Goal: Check status: Check status

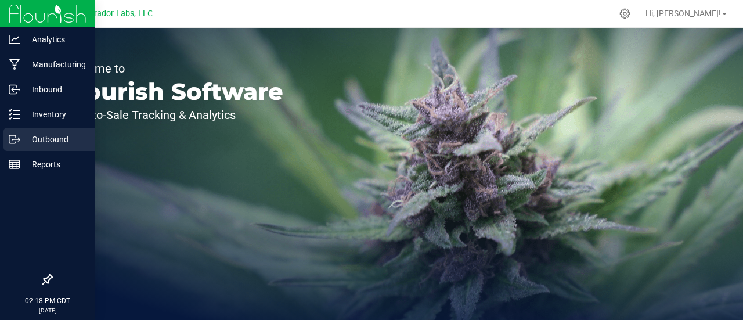
click at [17, 133] on icon at bounding box center [15, 139] width 12 height 12
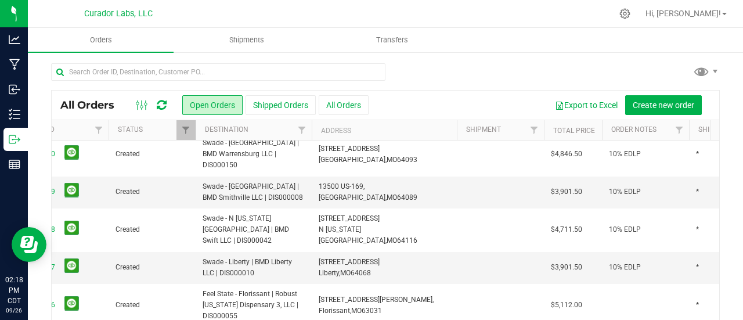
scroll to position [30, 106]
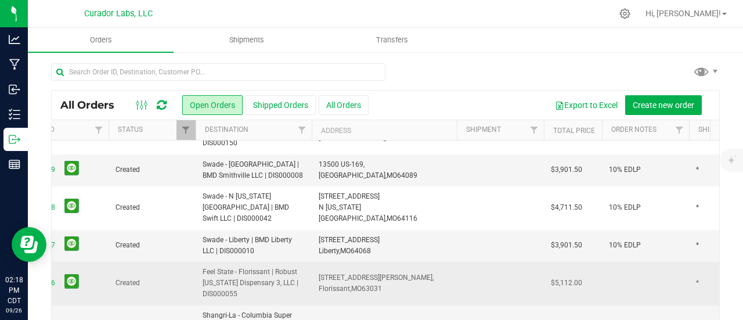
click at [642, 262] on td at bounding box center [645, 284] width 87 height 44
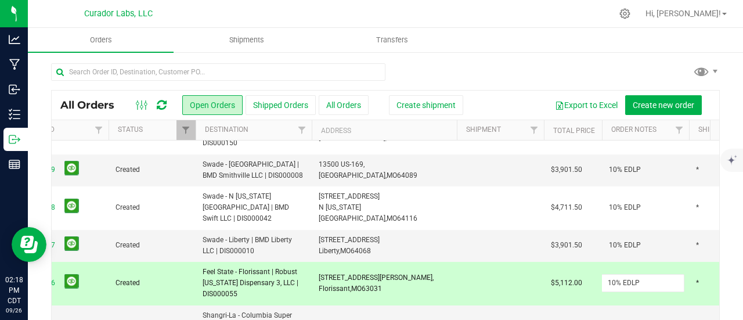
type input "10% EDLP"
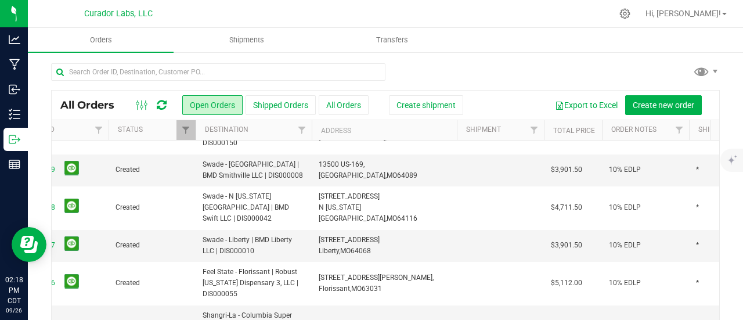
scroll to position [0, 0]
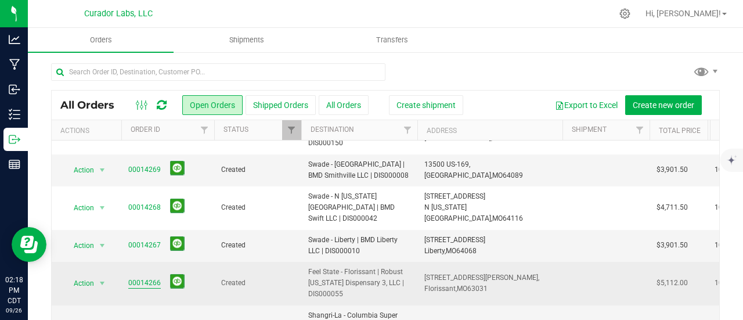
click at [158, 277] on link "00014266" at bounding box center [144, 282] width 33 height 11
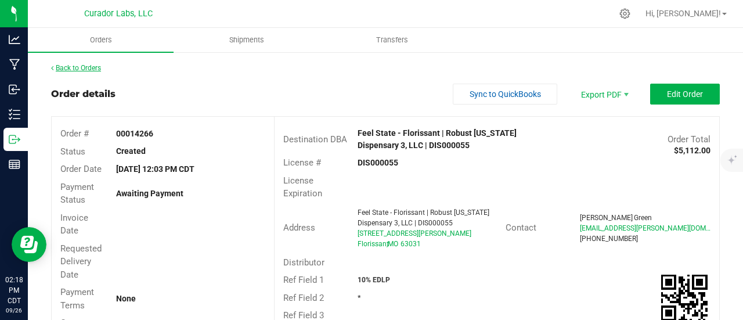
click at [100, 66] on link "Back to Orders" at bounding box center [76, 68] width 50 height 8
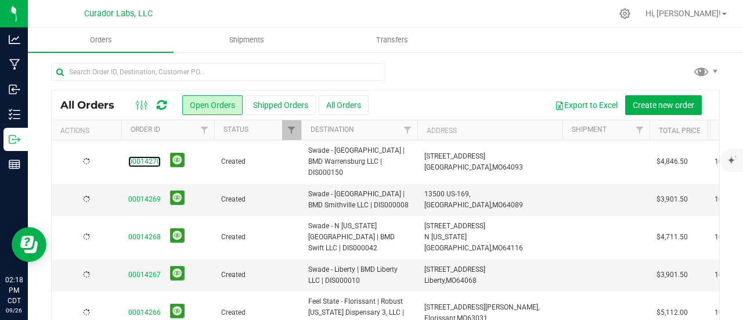
click at [128, 156] on link "00014270" at bounding box center [144, 161] width 33 height 11
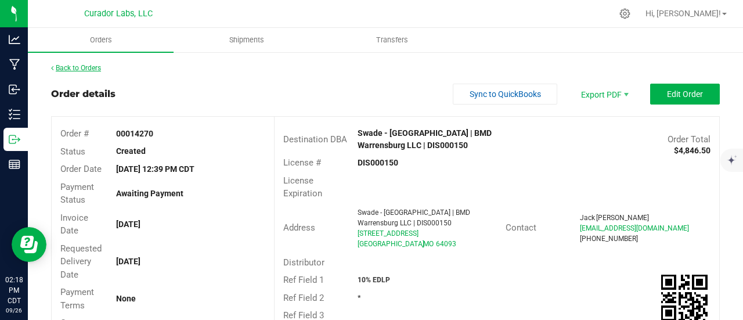
click at [101, 68] on link "Back to Orders" at bounding box center [76, 68] width 50 height 8
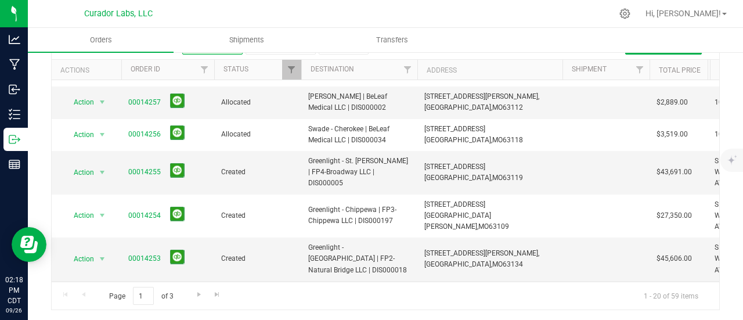
scroll to position [524, 0]
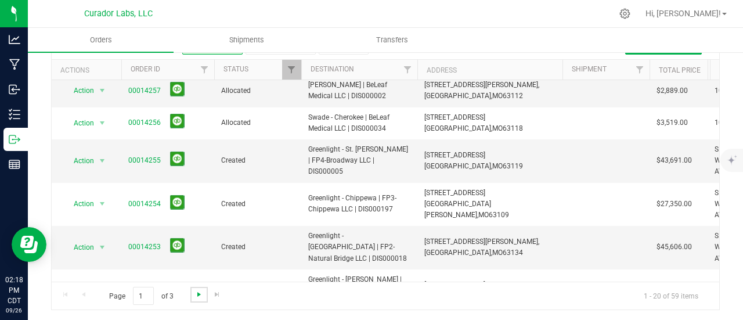
click at [195, 295] on span "Go to the next page" at bounding box center [198, 294] width 9 height 9
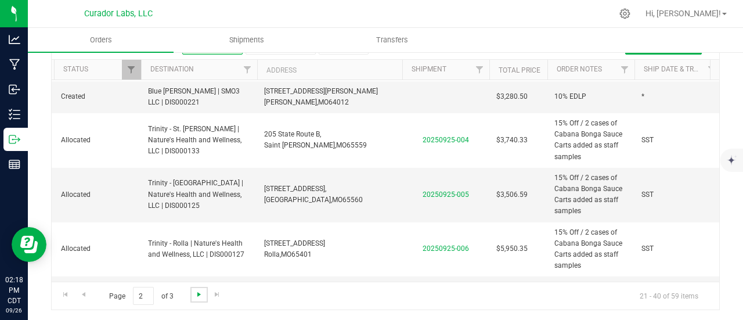
scroll to position [0, 0]
